Goal: Task Accomplishment & Management: Use online tool/utility

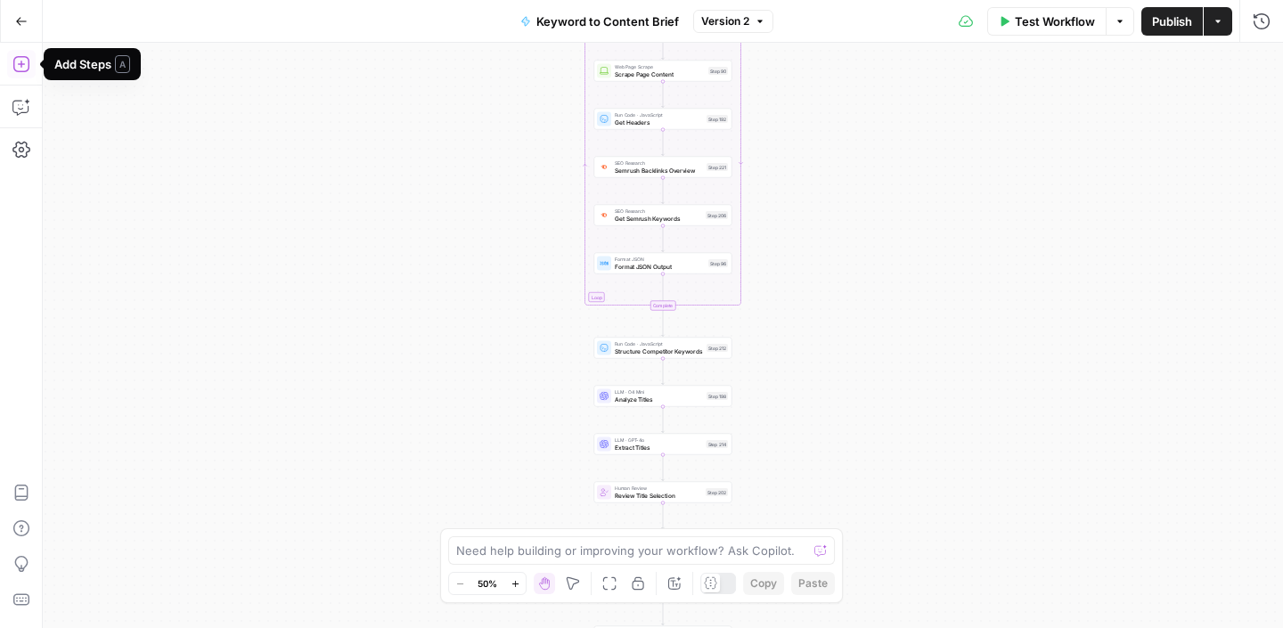
click at [15, 15] on icon "button" at bounding box center [21, 21] width 12 height 12
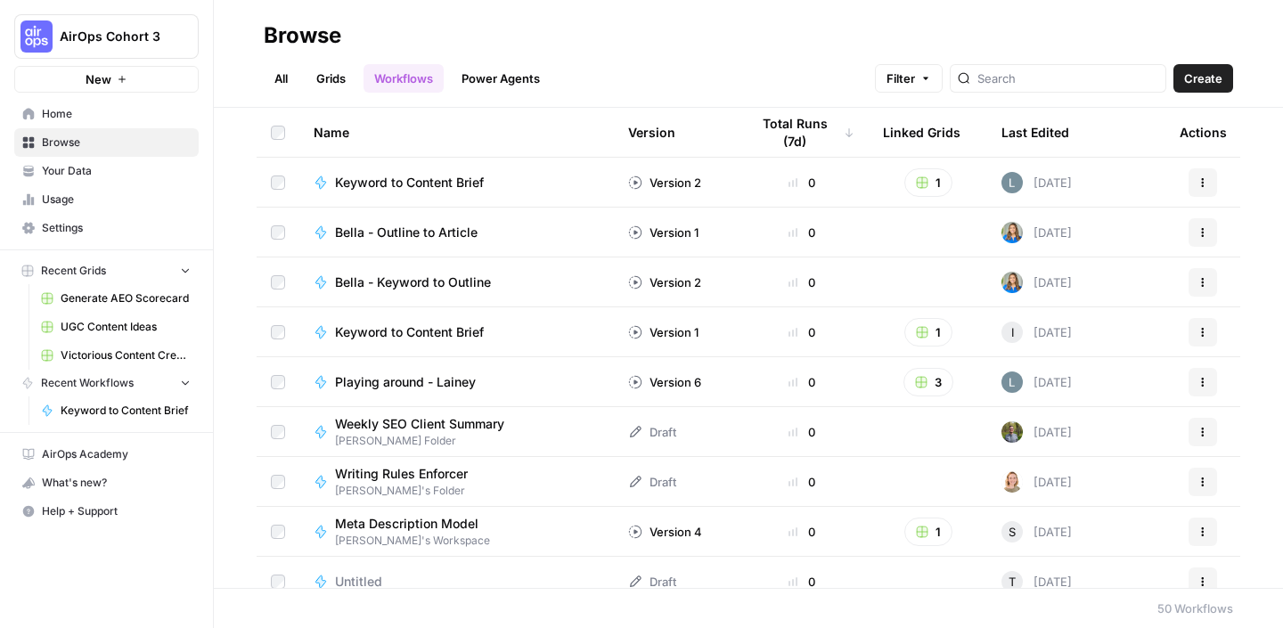
click at [44, 39] on img "Workspace: AirOps Cohort 3" at bounding box center [36, 36] width 32 height 32
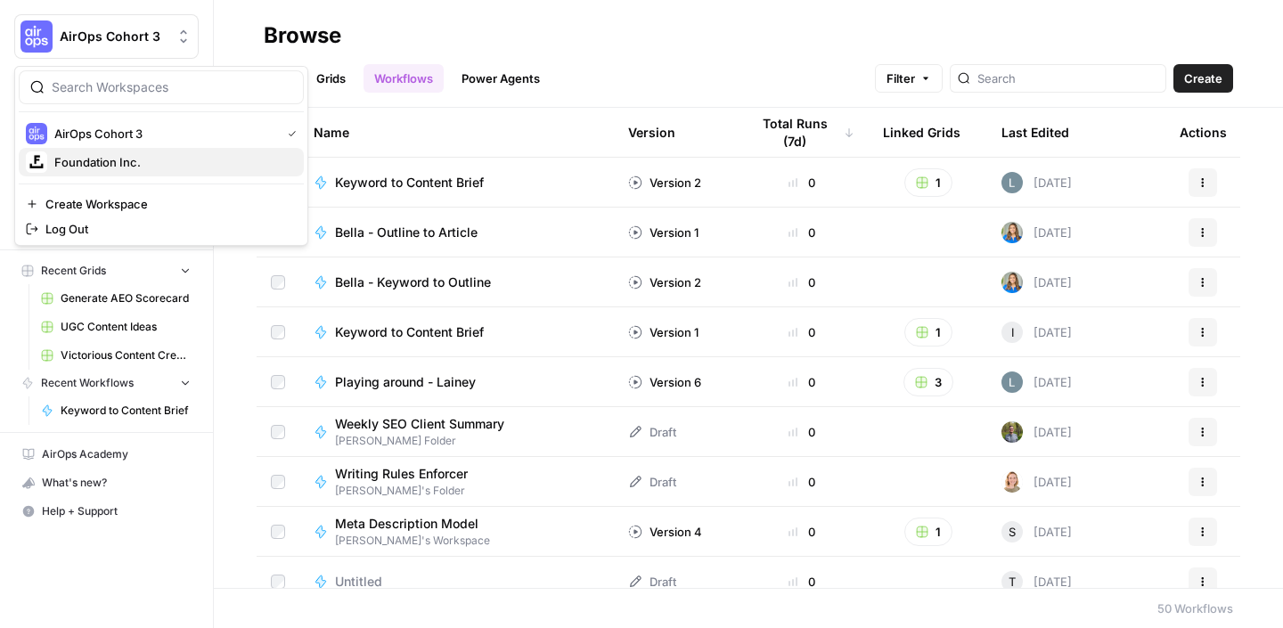
click at [111, 161] on span "Foundation Inc." at bounding box center [171, 162] width 235 height 18
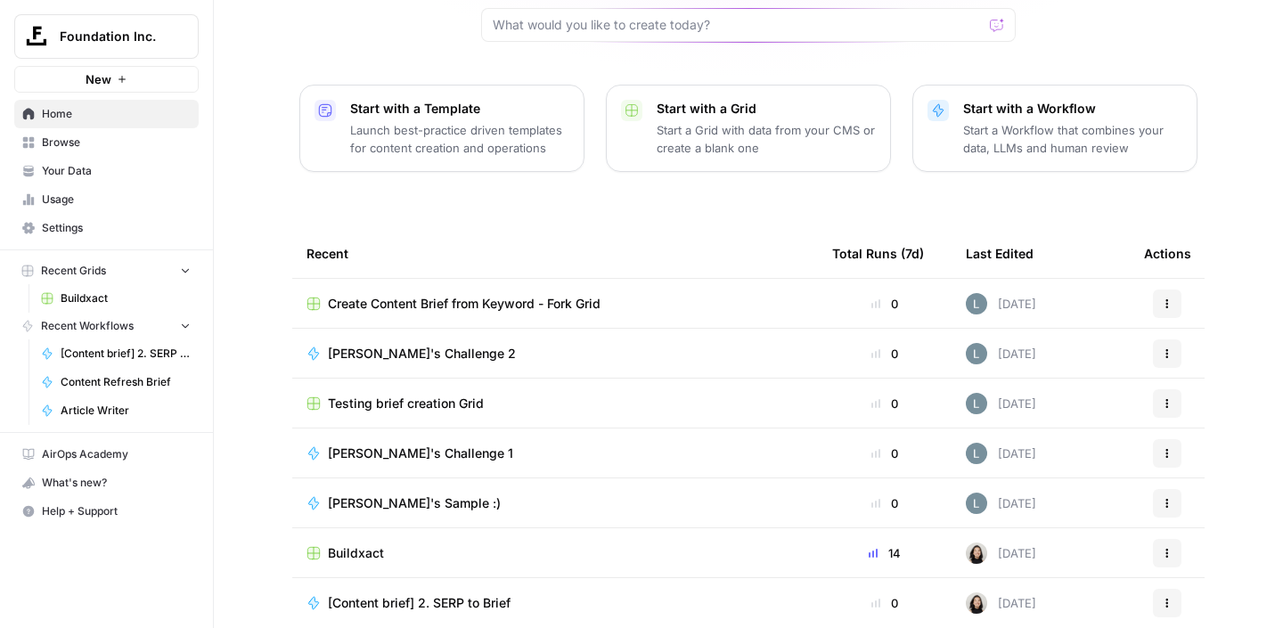
scroll to position [188, 0]
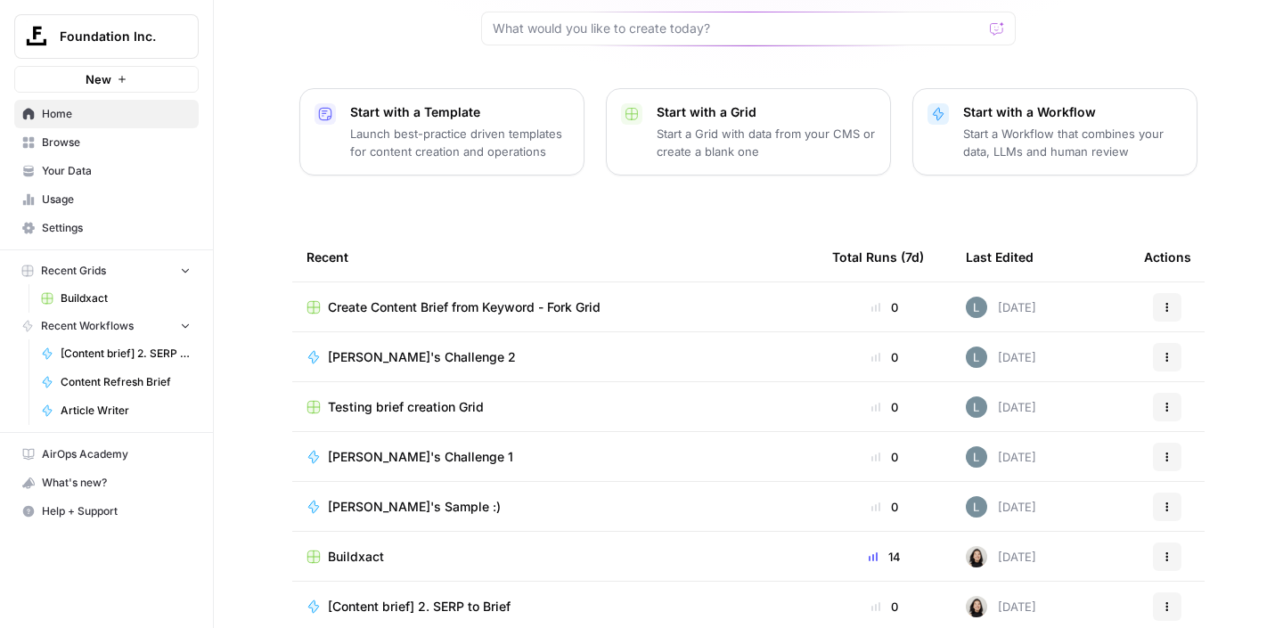
click at [93, 137] on span "Browse" at bounding box center [116, 143] width 149 height 16
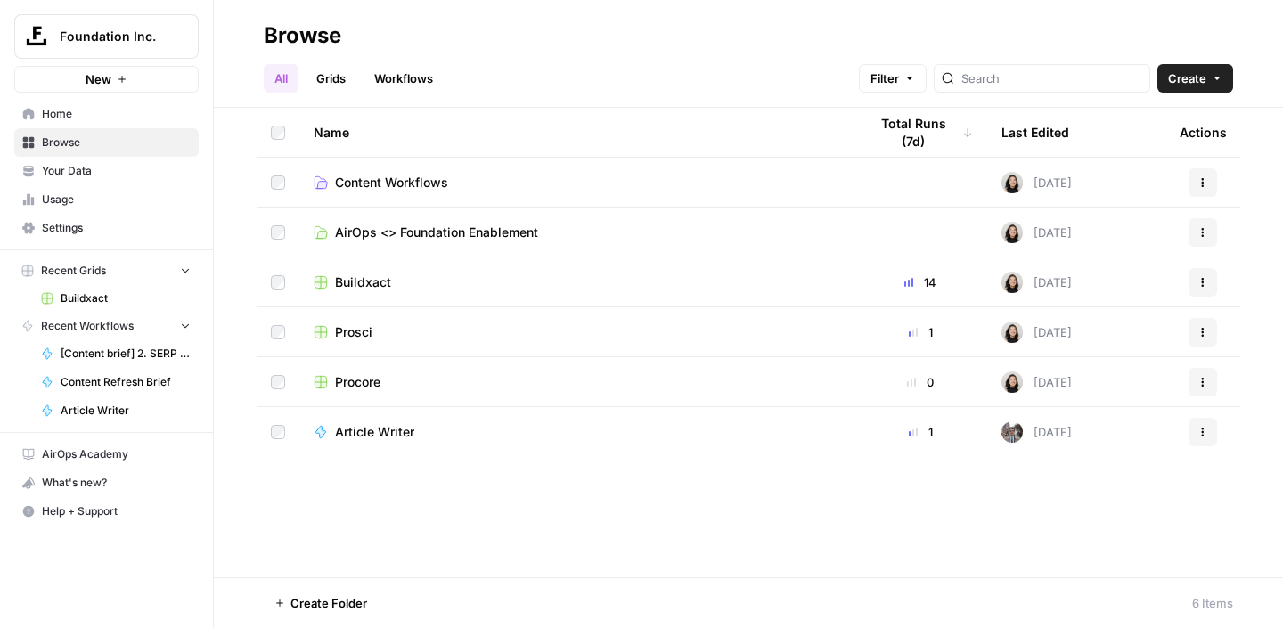
click at [363, 388] on span "Procore" at bounding box center [357, 382] width 45 height 18
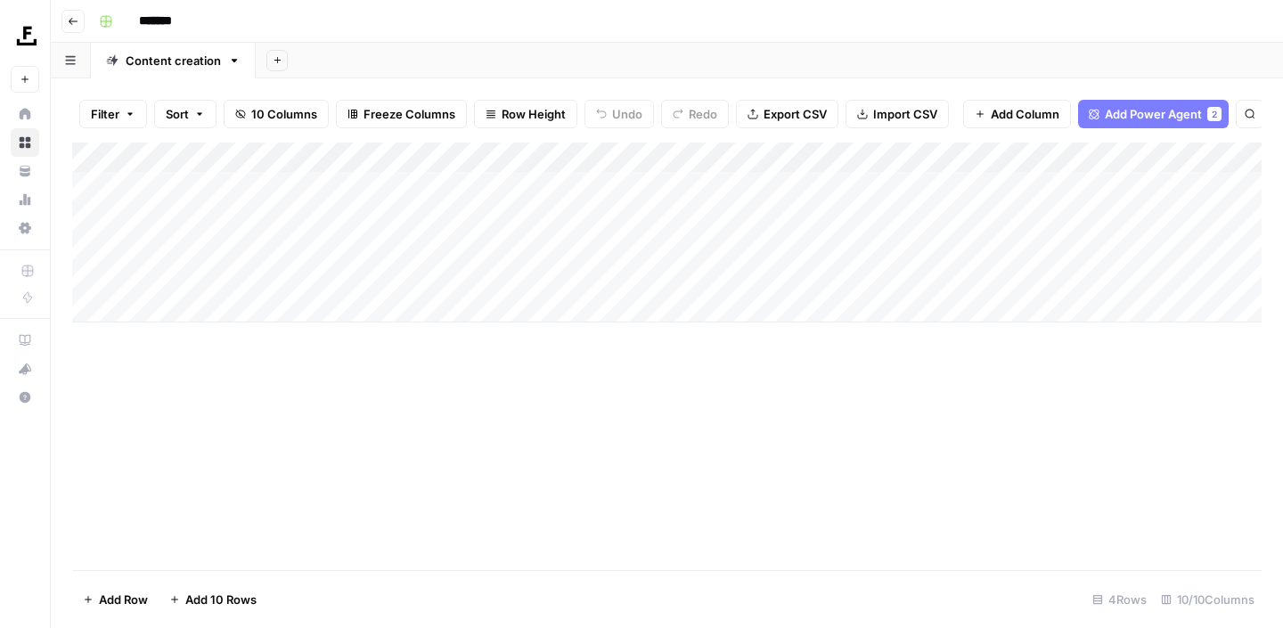
click at [192, 314] on div "Add Column" at bounding box center [666, 233] width 1189 height 180
paste textarea "**********"
type textarea "**********"
click at [519, 410] on div "Add Column" at bounding box center [666, 357] width 1189 height 428
click at [663, 159] on div "Add Column" at bounding box center [666, 248] width 1189 height 210
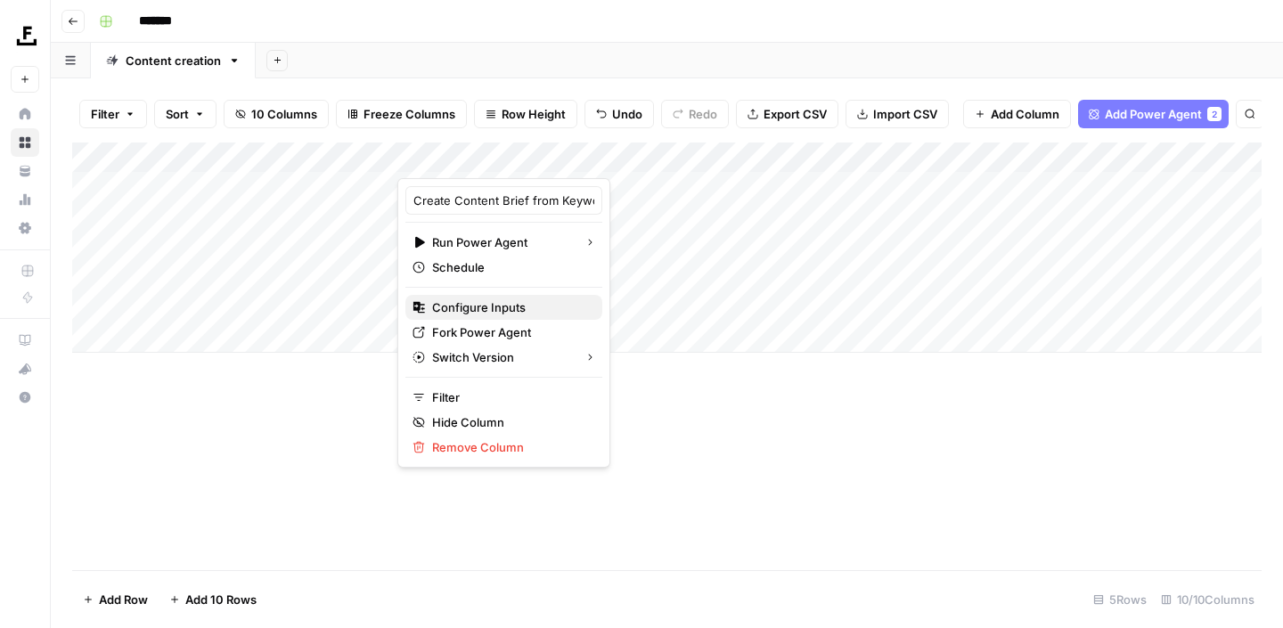
click at [494, 307] on span "Configure Inputs" at bounding box center [510, 307] width 156 height 18
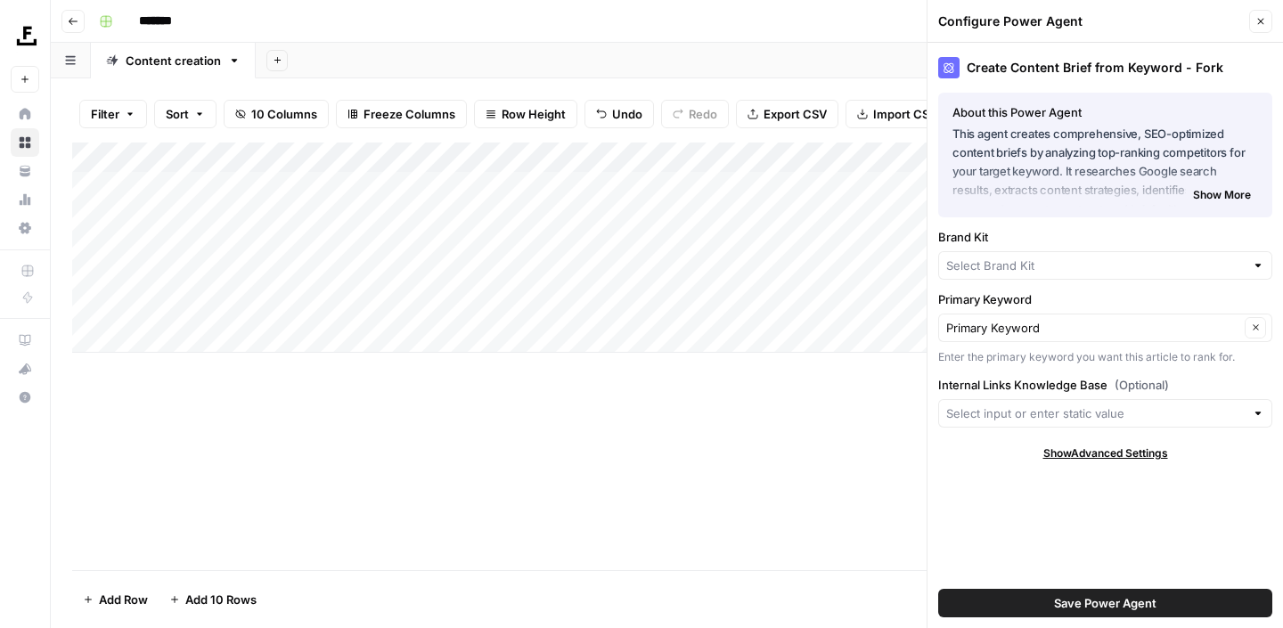
type input "Prosci"
type input "Procore Internal Linking"
click at [990, 261] on input "Brand Kit" at bounding box center [1092, 266] width 293 height 18
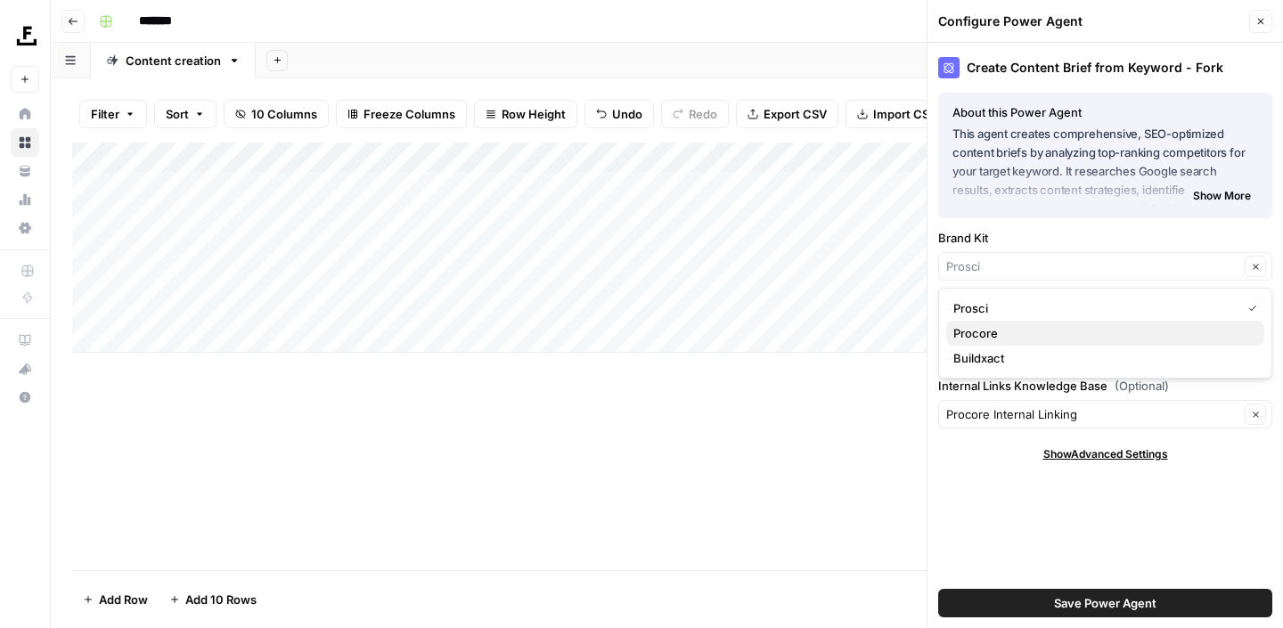
click at [994, 332] on span "Procore" at bounding box center [1101, 333] width 297 height 18
type input "Procore"
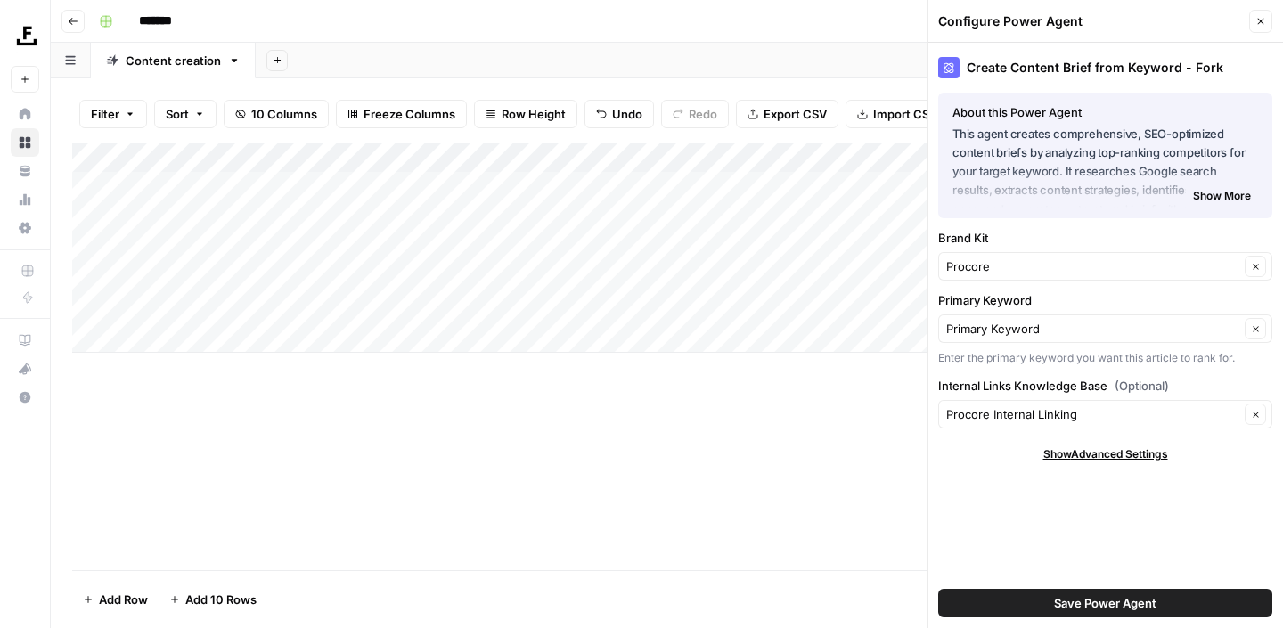
click at [1019, 593] on button "Save Power Agent" at bounding box center [1105, 603] width 334 height 29
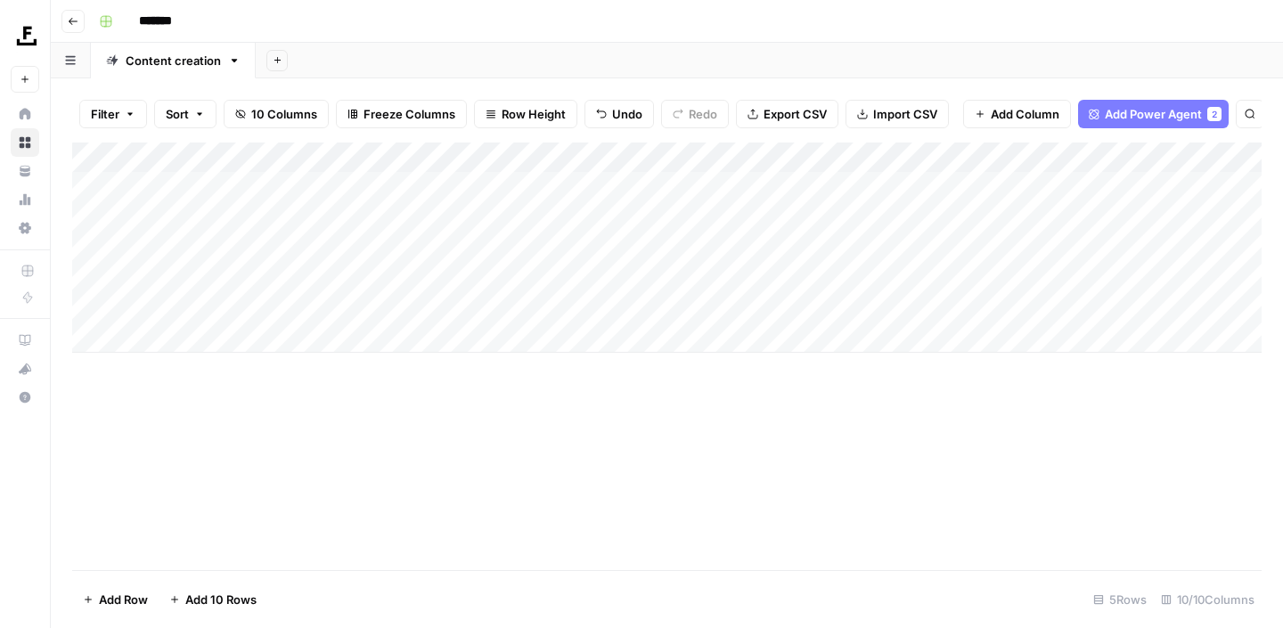
click at [416, 312] on div "Add Column" at bounding box center [666, 248] width 1189 height 210
click at [502, 302] on div "Add Column" at bounding box center [666, 248] width 1189 height 210
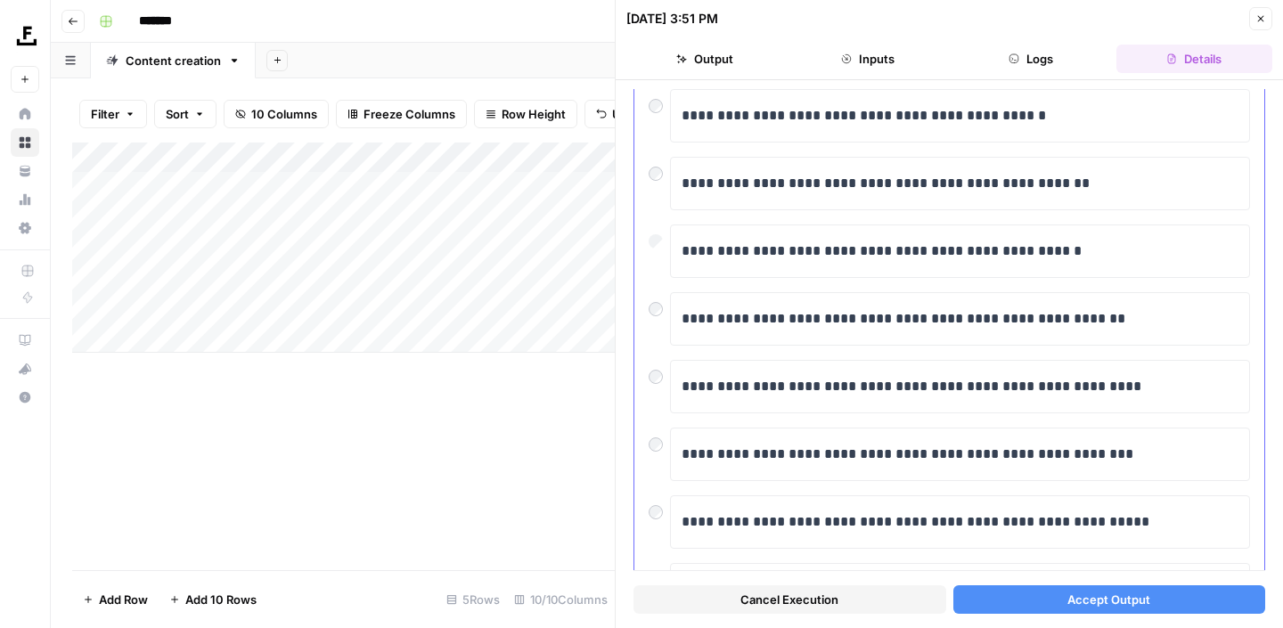
scroll to position [129, 0]
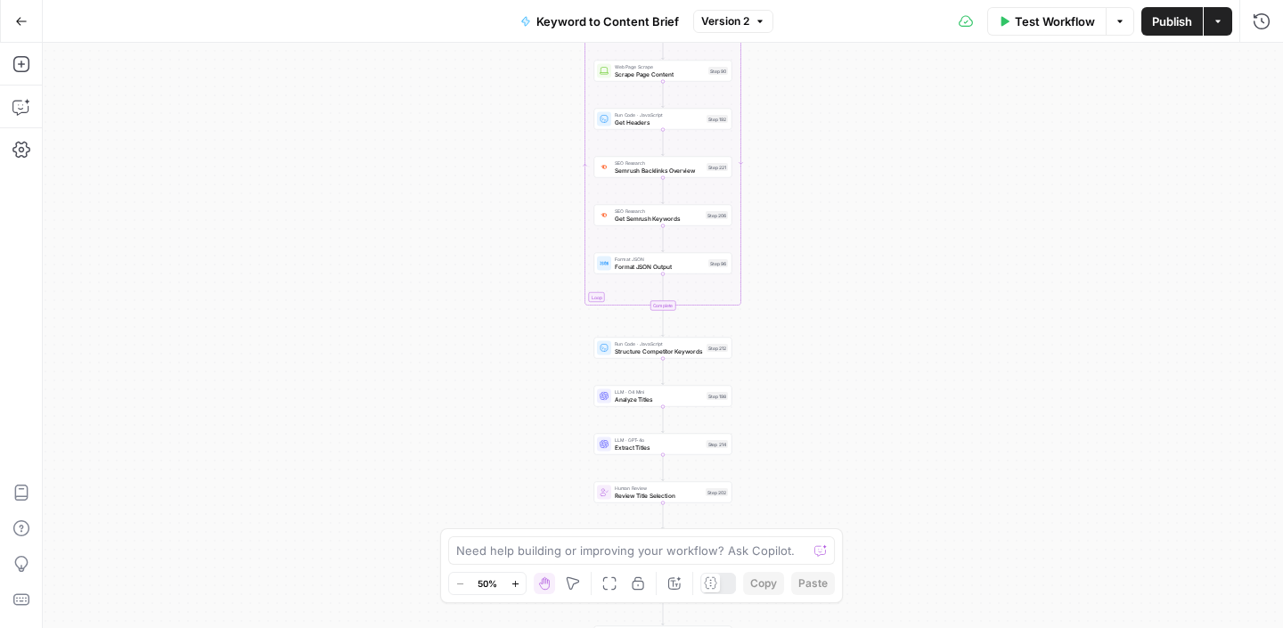
click at [26, 27] on icon "button" at bounding box center [21, 21] width 12 height 12
